Goal: Task Accomplishment & Management: Complete application form

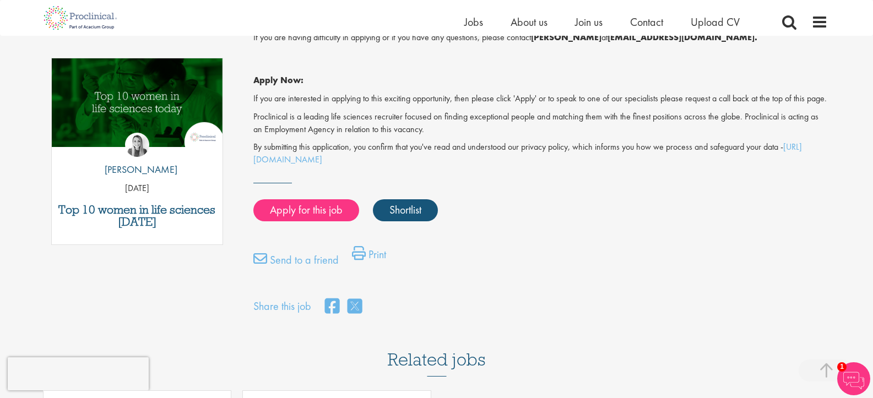
scroll to position [526, 0]
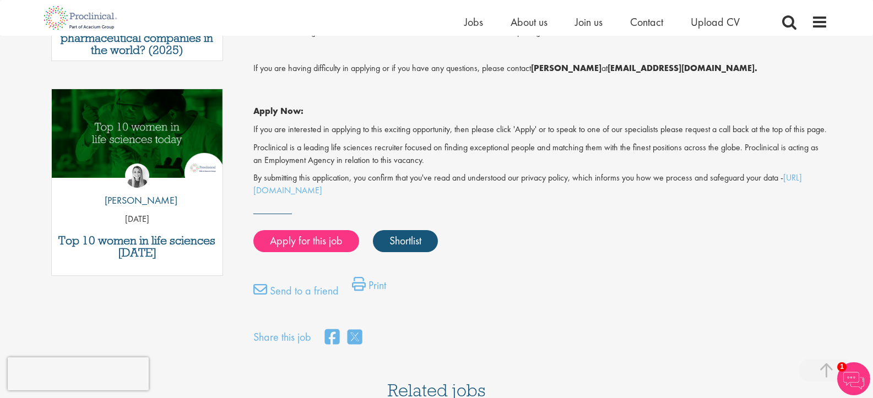
click at [272, 165] on p "Proclinical is a leading life sciences recruiter focused on finding exceptional…" at bounding box center [540, 154] width 574 height 25
click at [385, 162] on p "Proclinical is a leading life sciences recruiter focused on finding exceptional…" at bounding box center [540, 154] width 574 height 25
click at [549, 303] on div "Send to a friend Print" at bounding box center [540, 293] width 591 height 33
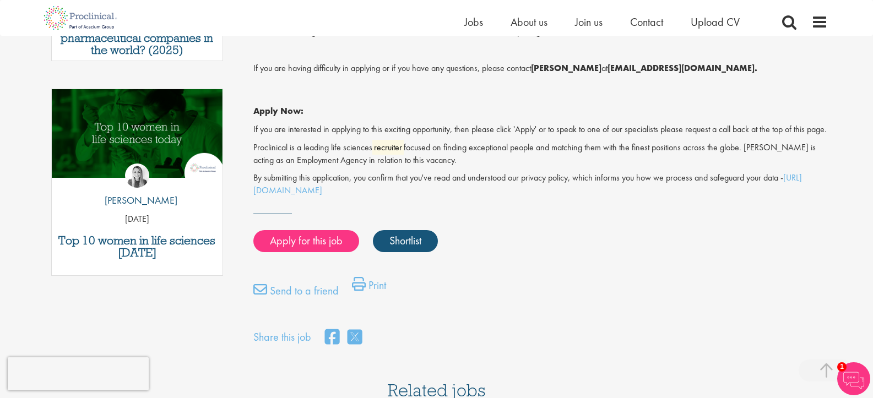
click at [567, 258] on div "Apply for this job Shortlist" at bounding box center [539, 241] width 577 height 33
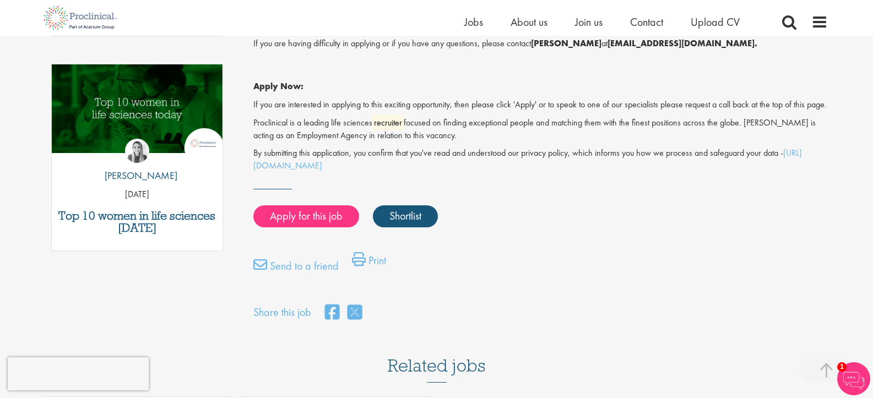
scroll to position [592, 0]
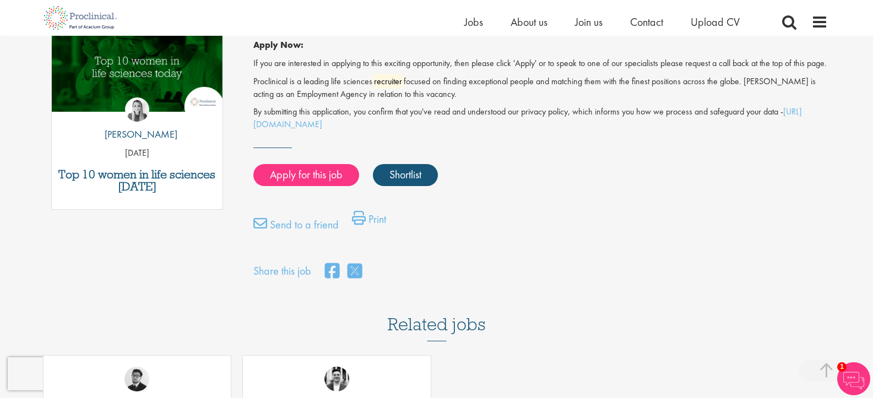
click at [837, 258] on div "First Name * Last Name * Email * Phone Number * Country * - Please Select - [GE…" at bounding box center [436, 40] width 873 height 1029
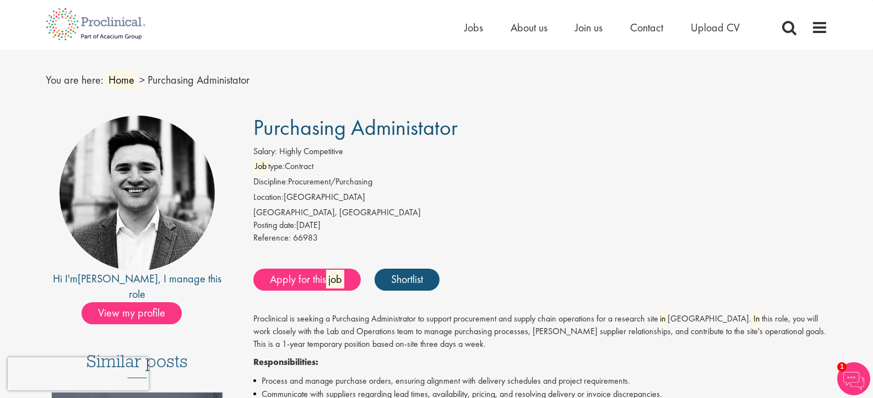
scroll to position [0, 0]
